Goal: Task Accomplishment & Management: Manage account settings

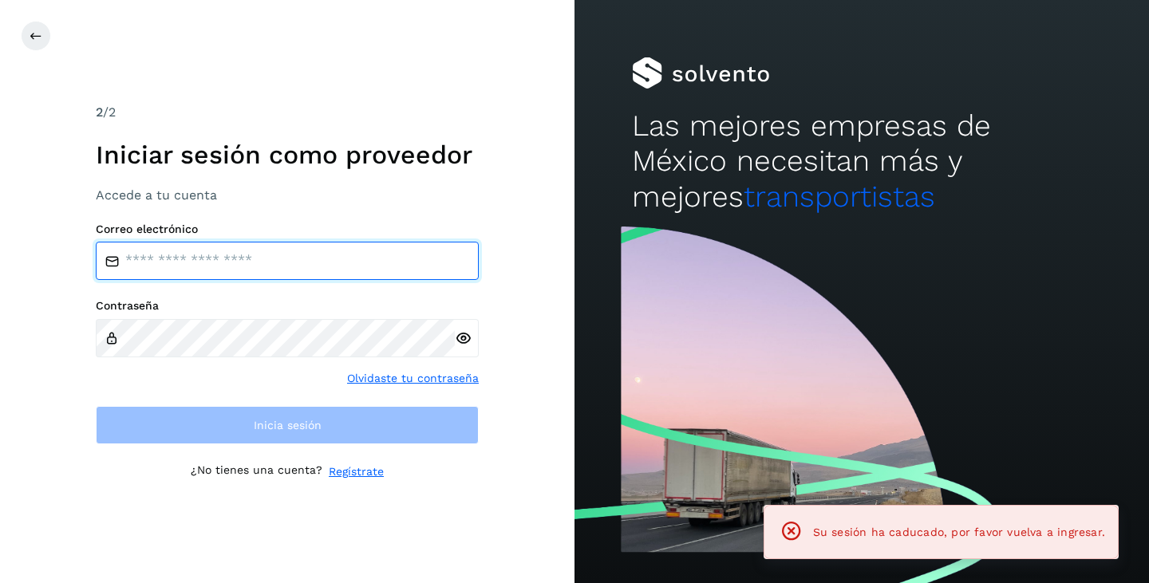
type input "**********"
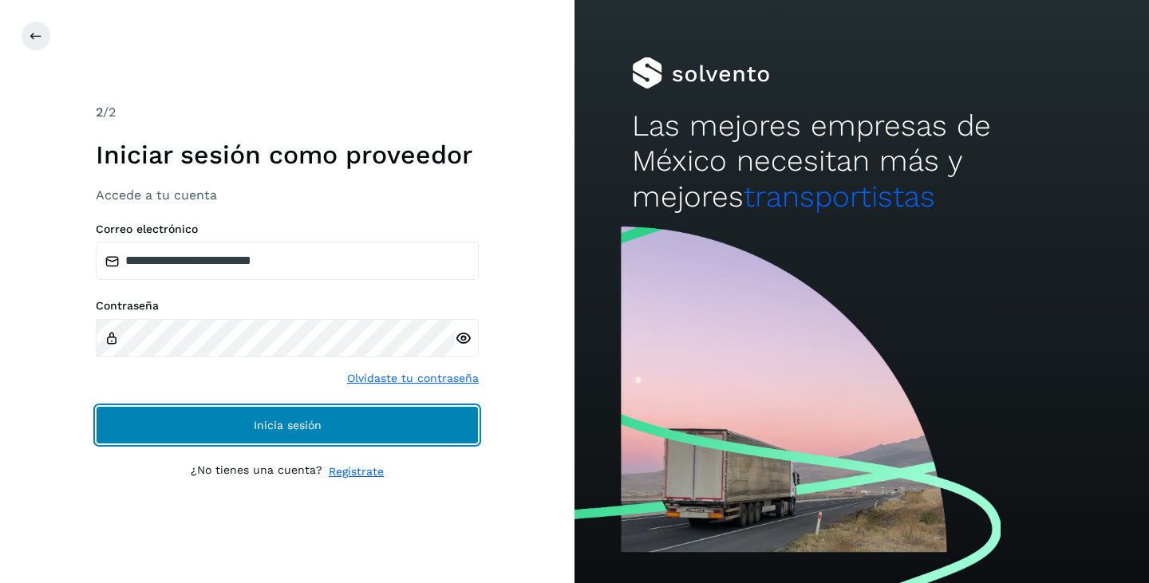
click at [118, 417] on button "Inicia sesión" at bounding box center [287, 425] width 383 height 38
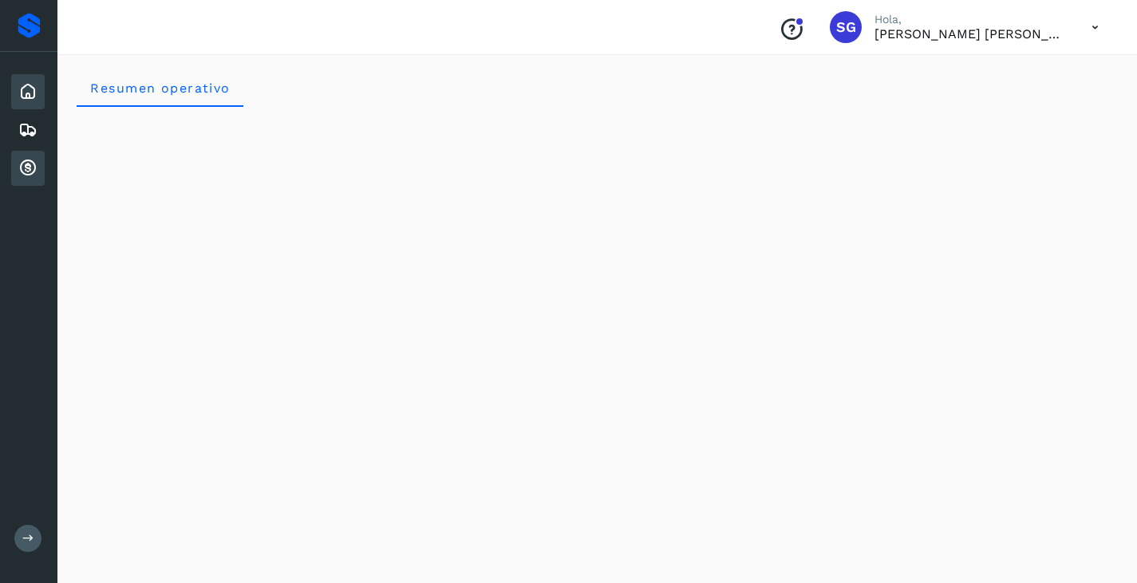
click at [19, 166] on icon at bounding box center [27, 168] width 19 height 19
